Goal: Find specific page/section: Find specific page/section

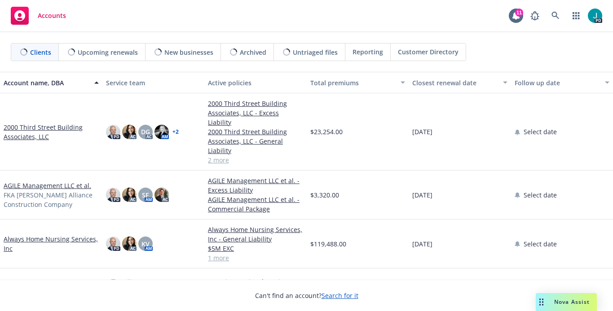
click at [56, 123] on link "2000 Third Street Building Associates, LLC" at bounding box center [51, 132] width 95 height 19
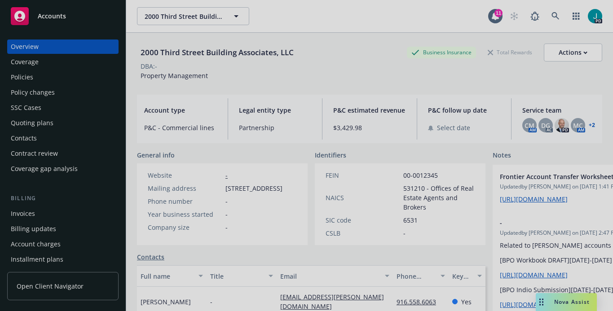
click at [193, 16] on iframe at bounding box center [307, 156] width 314 height 280
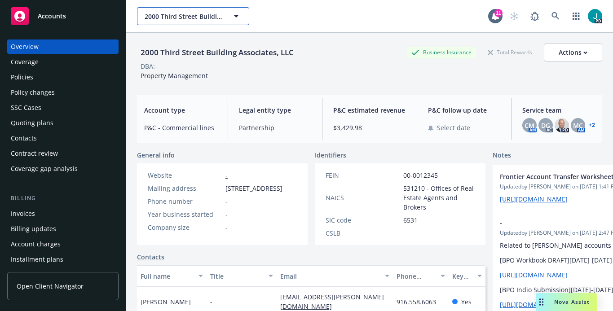
click at [193, 15] on span "2000 Third Street Building Associates, LLC" at bounding box center [184, 16] width 78 height 9
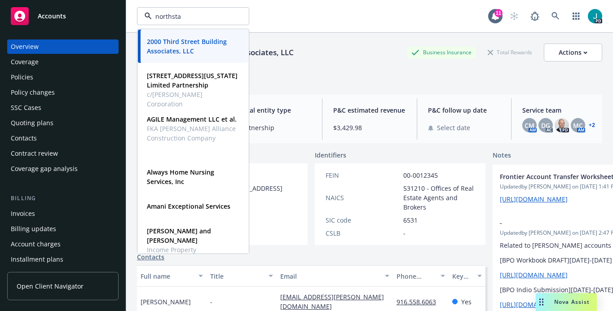
type input "northstar"
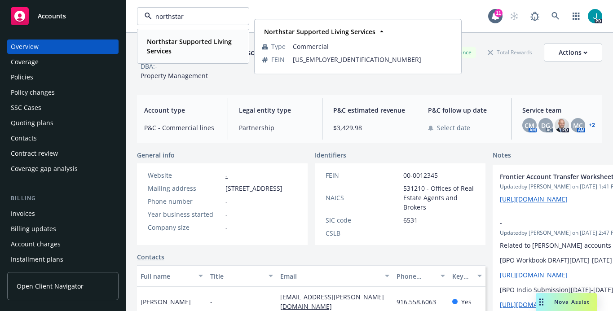
click at [176, 46] on span "Northstar Supported Living Services" at bounding box center [192, 46] width 91 height 19
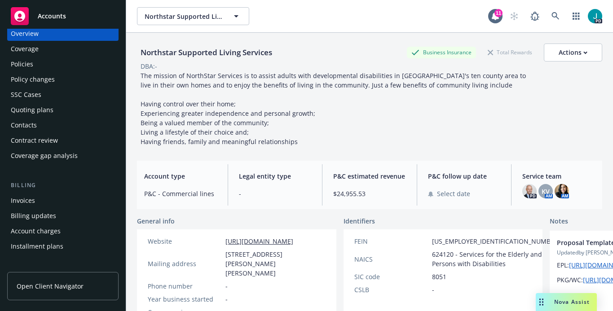
scroll to position [86, 0]
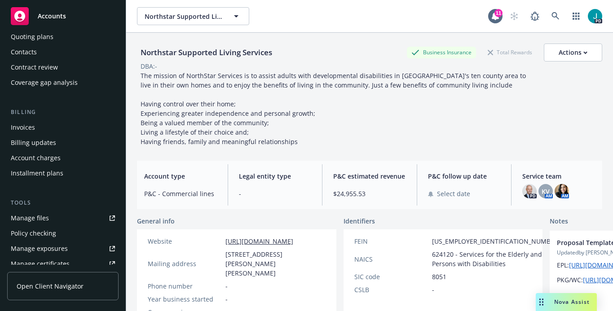
click at [54, 220] on link "Manage files" at bounding box center [62, 218] width 111 height 14
click at [191, 13] on span "Northstar Supported Living Services" at bounding box center [184, 16] width 78 height 9
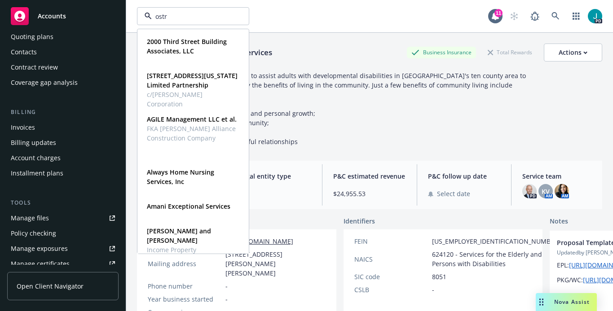
type input "ostro"
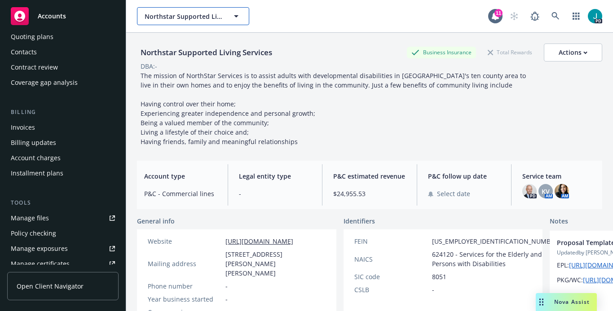
click at [180, 16] on span "Northstar Supported Living Services" at bounding box center [184, 16] width 78 height 9
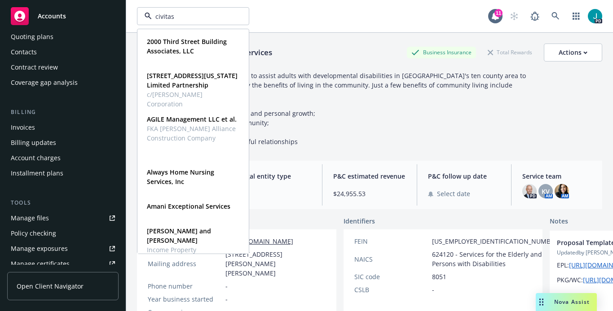
type input "civitas"
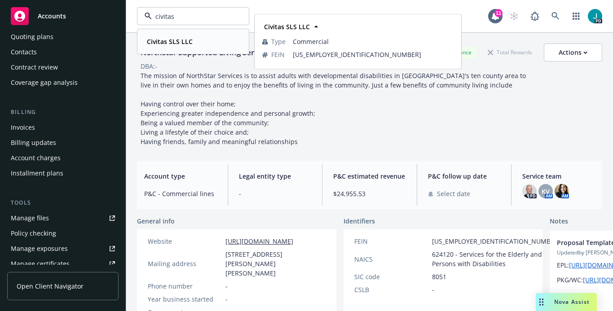
click at [182, 41] on strong "Civitas SLS LLC" at bounding box center [170, 41] width 46 height 9
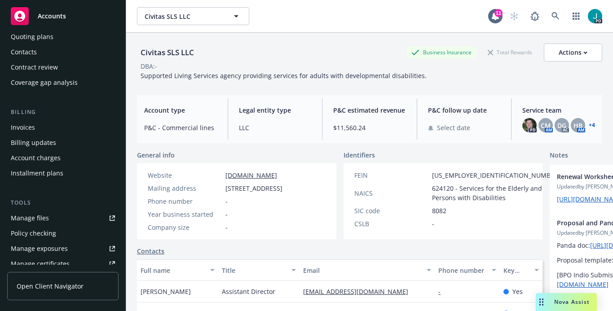
click at [589, 126] on link "+ 4" at bounding box center [592, 125] width 6 height 5
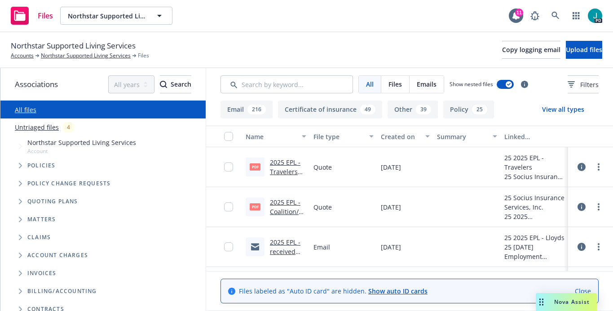
click at [280, 201] on link "2025 EPL - Coalition/Lloyds Quote.PDF" at bounding box center [287, 216] width 34 height 37
click at [283, 164] on link "2025 EPL - Travelers quote.PDF" at bounding box center [285, 171] width 31 height 27
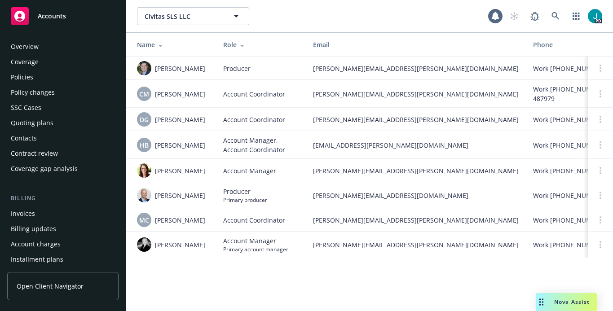
scroll to position [274, 0]
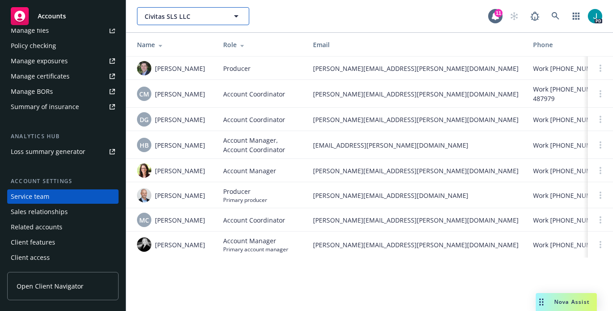
click at [160, 13] on span "Civitas SLS LLC" at bounding box center [184, 16] width 78 height 9
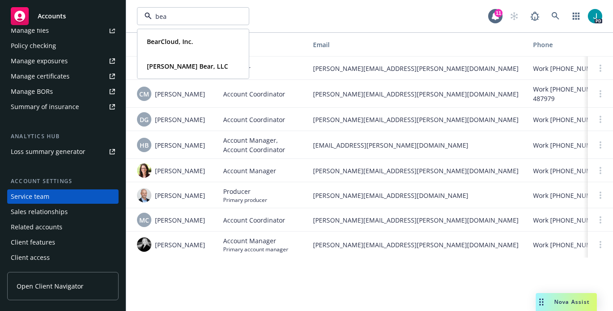
type input "bear"
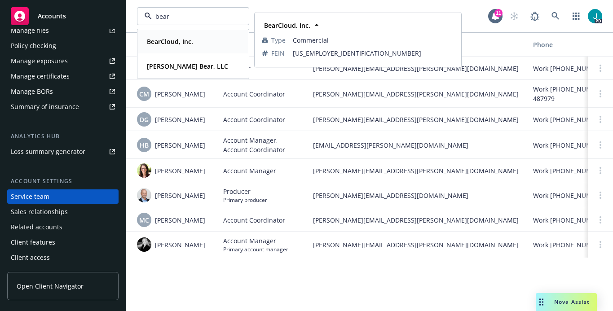
click at [179, 35] on div "BearCloud, Inc." at bounding box center [169, 41] width 52 height 13
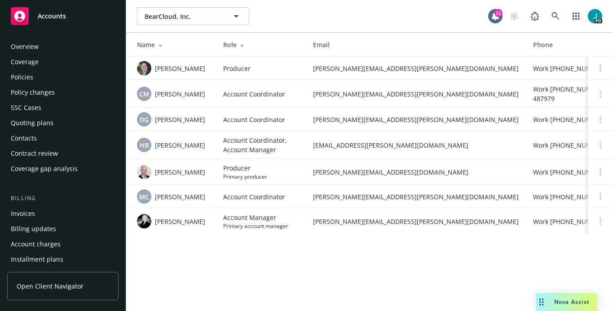
click at [37, 79] on div "Policies" at bounding box center [63, 77] width 104 height 14
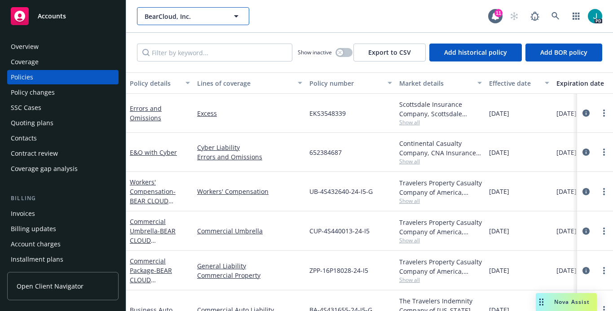
click at [188, 17] on span "BearCloud, Inc." at bounding box center [184, 16] width 78 height 9
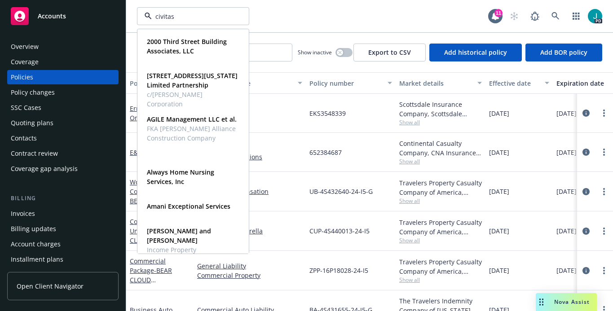
type input "civitas"
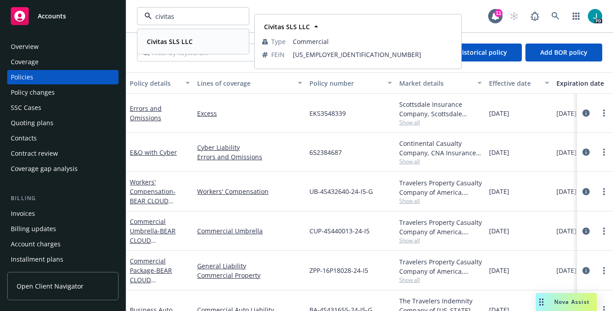
click at [177, 45] on strong "Civitas SLS LLC" at bounding box center [170, 41] width 46 height 9
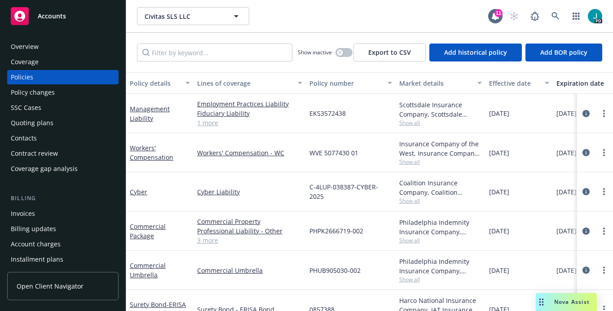
click at [24, 48] on div "Overview" at bounding box center [25, 47] width 28 height 14
